Goal: Information Seeking & Learning: Check status

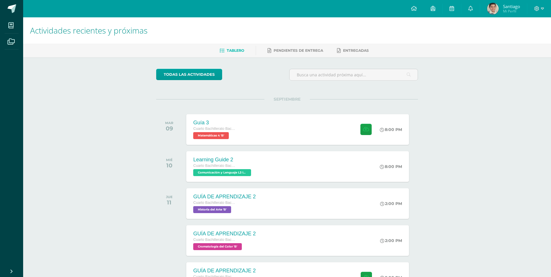
scroll to position [65, 0]
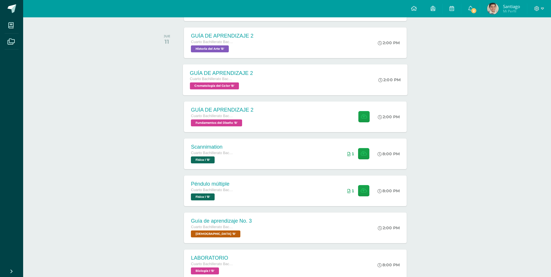
scroll to position [70, 2]
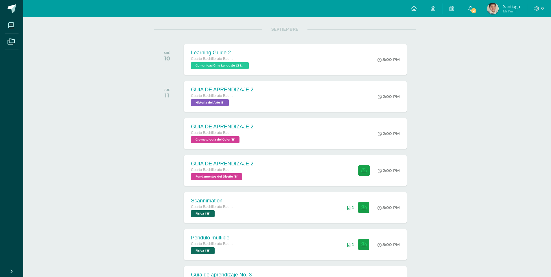
click at [473, 11] on span "2" at bounding box center [473, 11] width 6 height 6
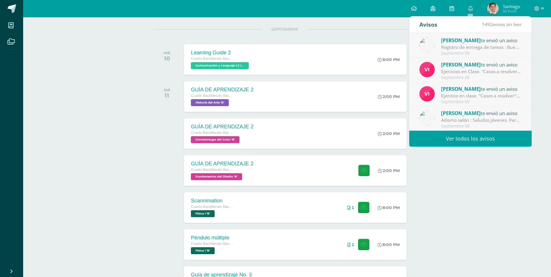
scroll to position [99, 2]
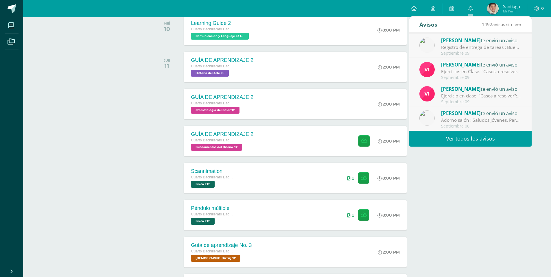
click at [478, 140] on link "Ver todos los avisos" at bounding box center [470, 139] width 122 height 16
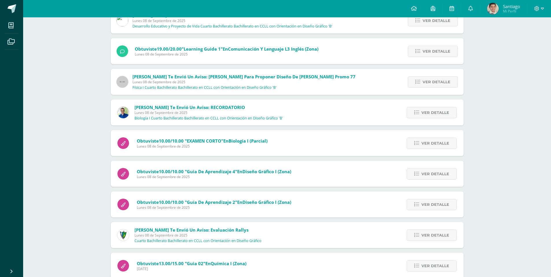
scroll to position [319, 0]
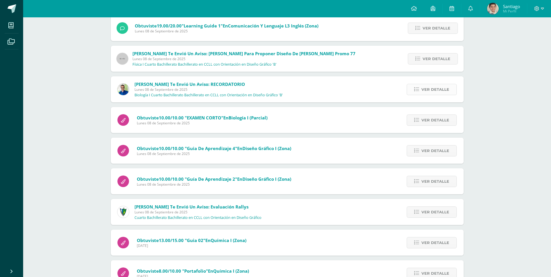
click at [430, 95] on div "Ver detalle" at bounding box center [431, 89] width 66 height 26
click at [431, 94] on span "Ver detalle" at bounding box center [435, 89] width 28 height 11
